Goal: Transaction & Acquisition: Purchase product/service

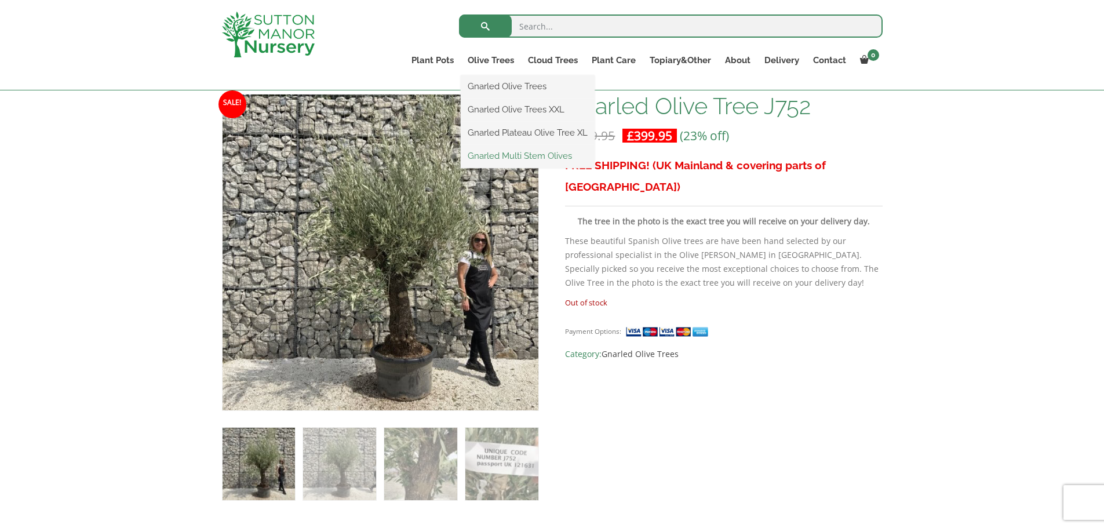
click at [491, 155] on link "Gnarled Multi Stem Olives" at bounding box center [528, 155] width 134 height 17
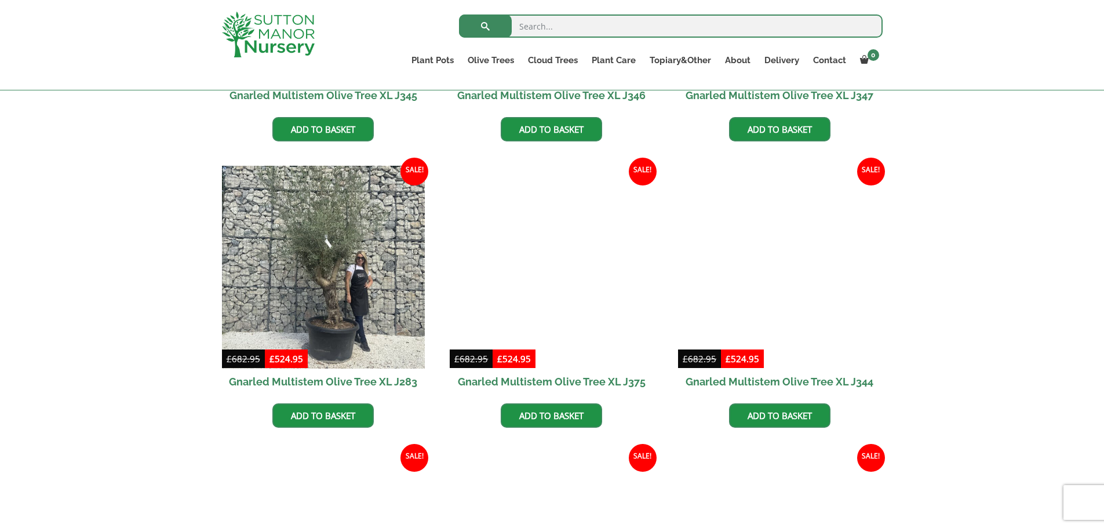
scroll to position [1275, 0]
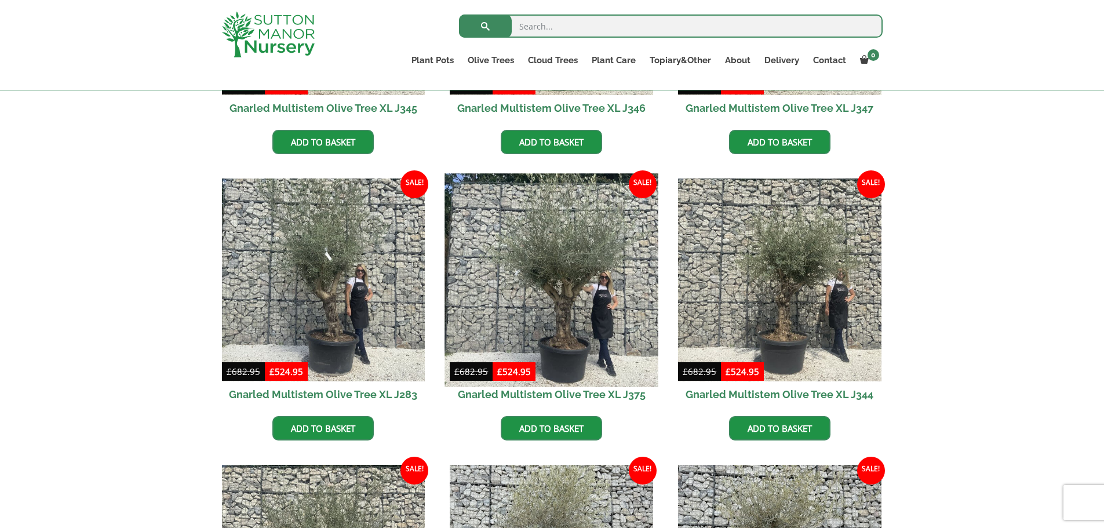
click at [574, 278] on img at bounding box center [551, 279] width 213 height 213
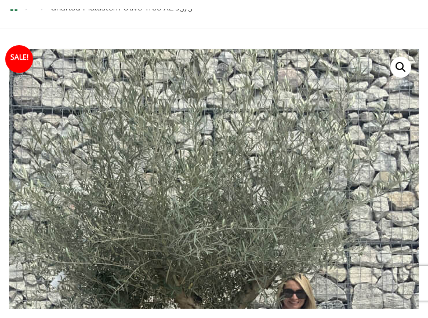
scroll to position [189, 0]
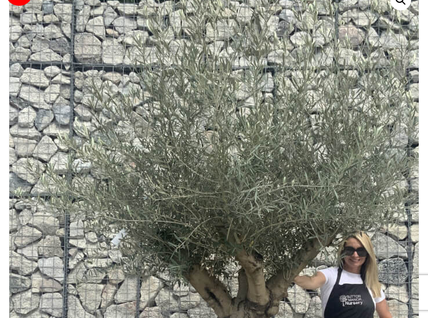
click at [221, 14] on img at bounding box center [211, 259] width 580 height 580
